Goal: Navigation & Orientation: Find specific page/section

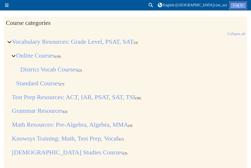
click at [237, 3] on link "Log in" at bounding box center [237, 6] width 17 height 8
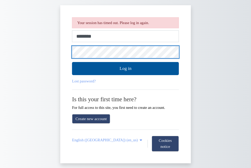
click at [72, 62] on button "Log in" at bounding box center [125, 68] width 107 height 13
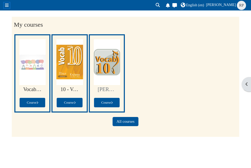
click at [7, 4] on span at bounding box center [7, 5] width 4 height 4
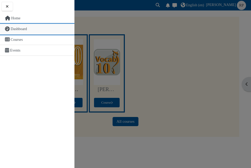
click at [19, 28] on span "Dashboard" at bounding box center [19, 29] width 16 height 4
